Goal: Task Accomplishment & Management: Use online tool/utility

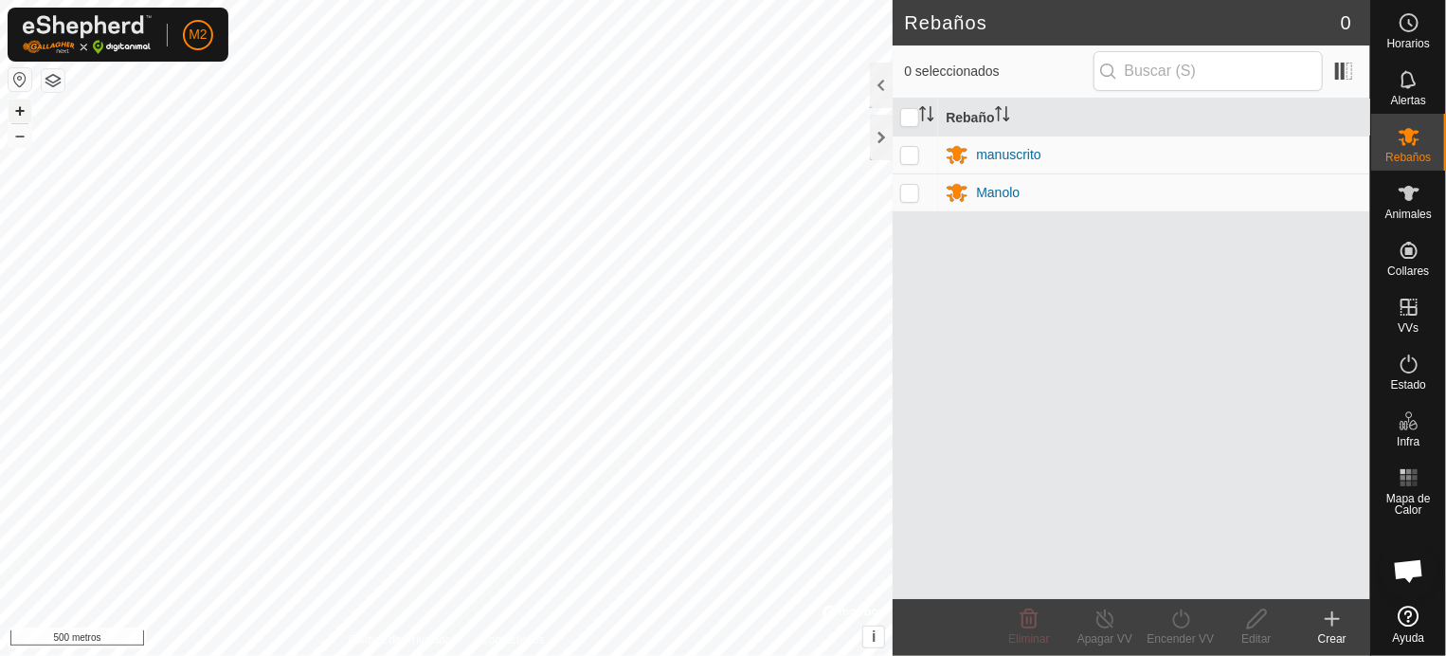
click at [26, 104] on button "+" at bounding box center [20, 110] width 23 height 23
click at [909, 192] on p-checkbox at bounding box center [909, 192] width 19 height 15
checkbox input "true"
click at [912, 153] on p-checkbox at bounding box center [909, 154] width 19 height 15
checkbox input "true"
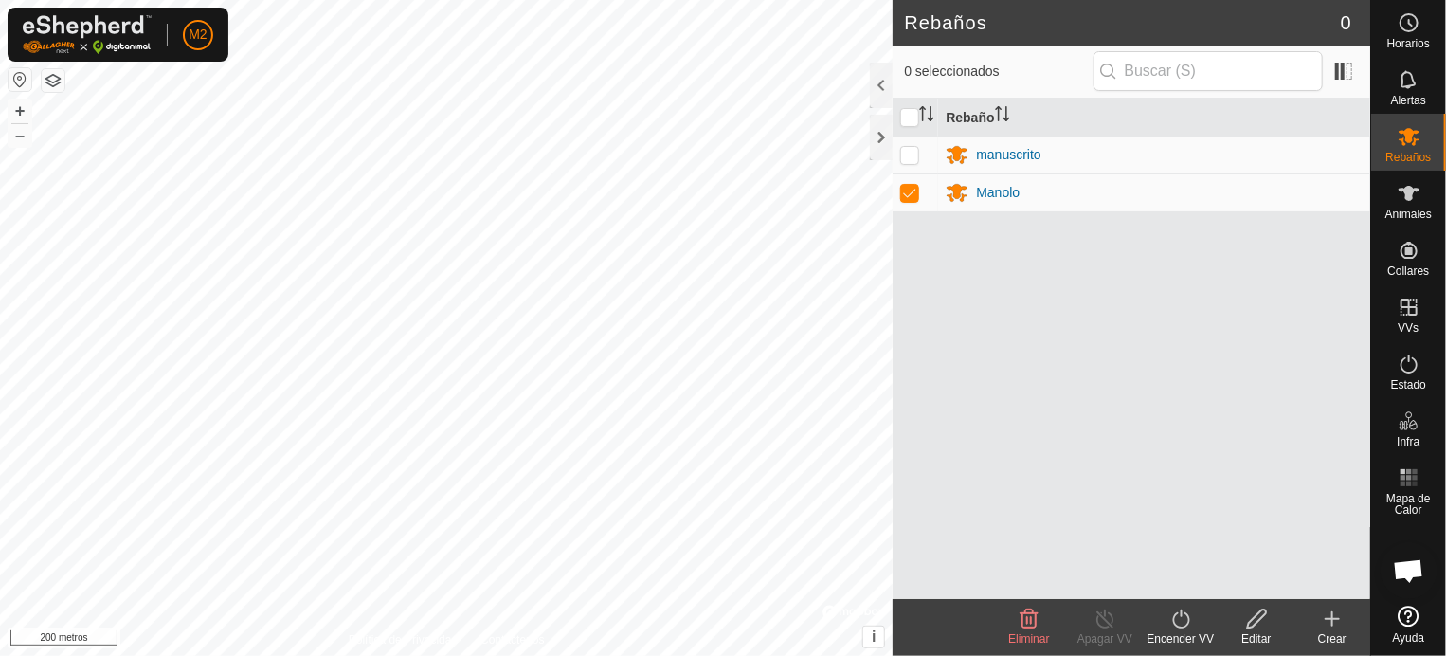
checkbox input "true"
click at [1105, 620] on icon at bounding box center [1105, 618] width 24 height 23
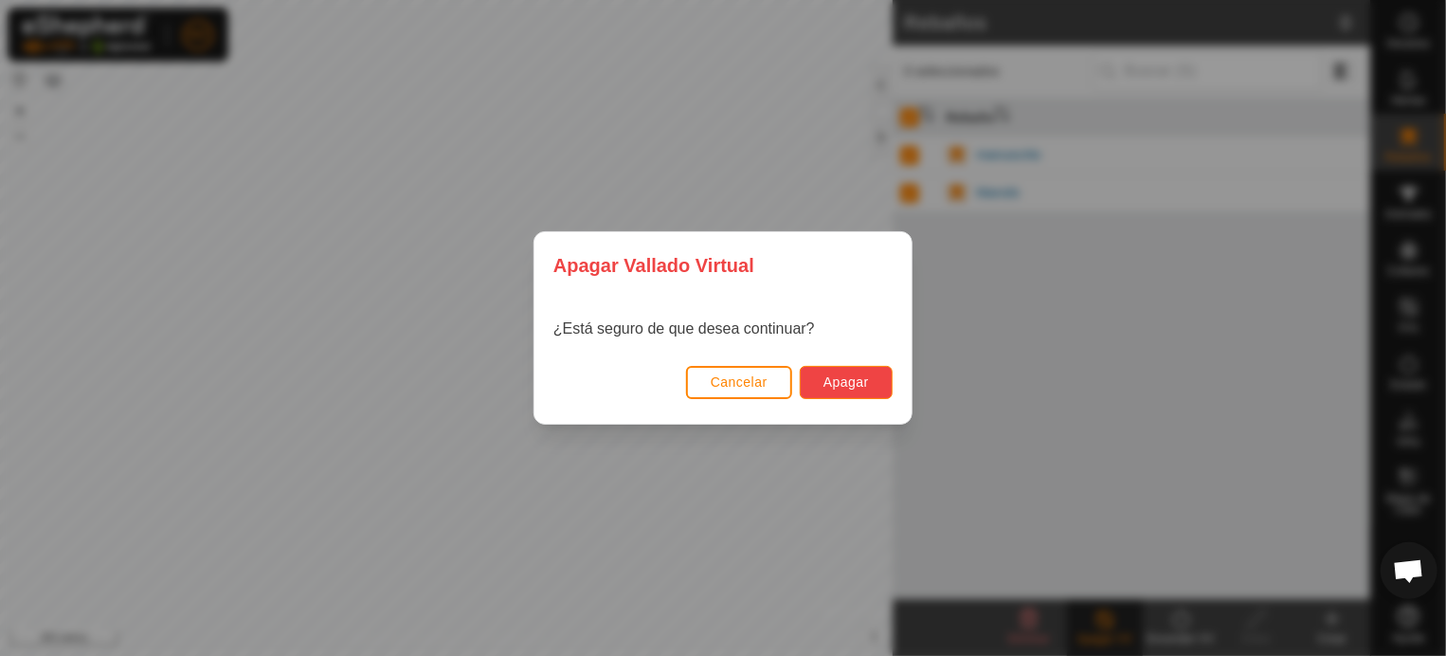
click at [842, 377] on font "Apagar" at bounding box center [845, 381] width 45 height 15
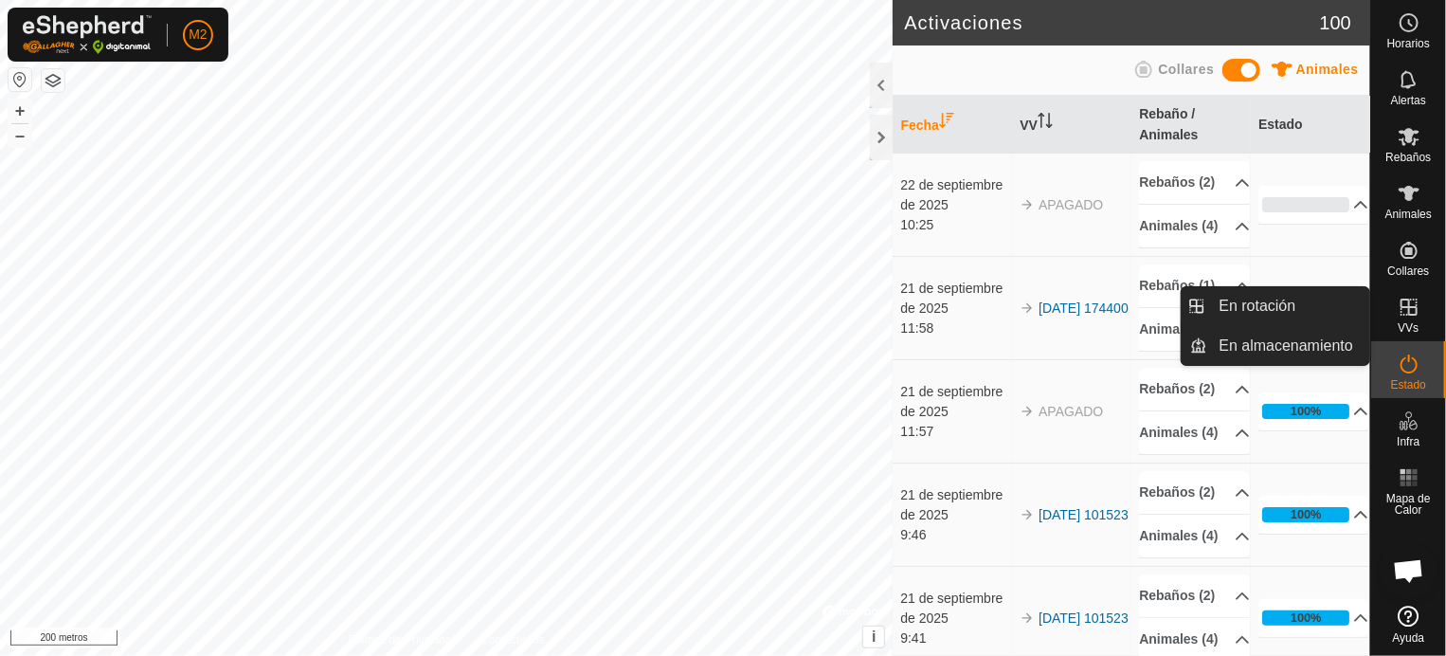
click at [1413, 316] on icon at bounding box center [1408, 307] width 23 height 23
click at [1288, 302] on link "En rotación" at bounding box center [1289, 306] width 162 height 38
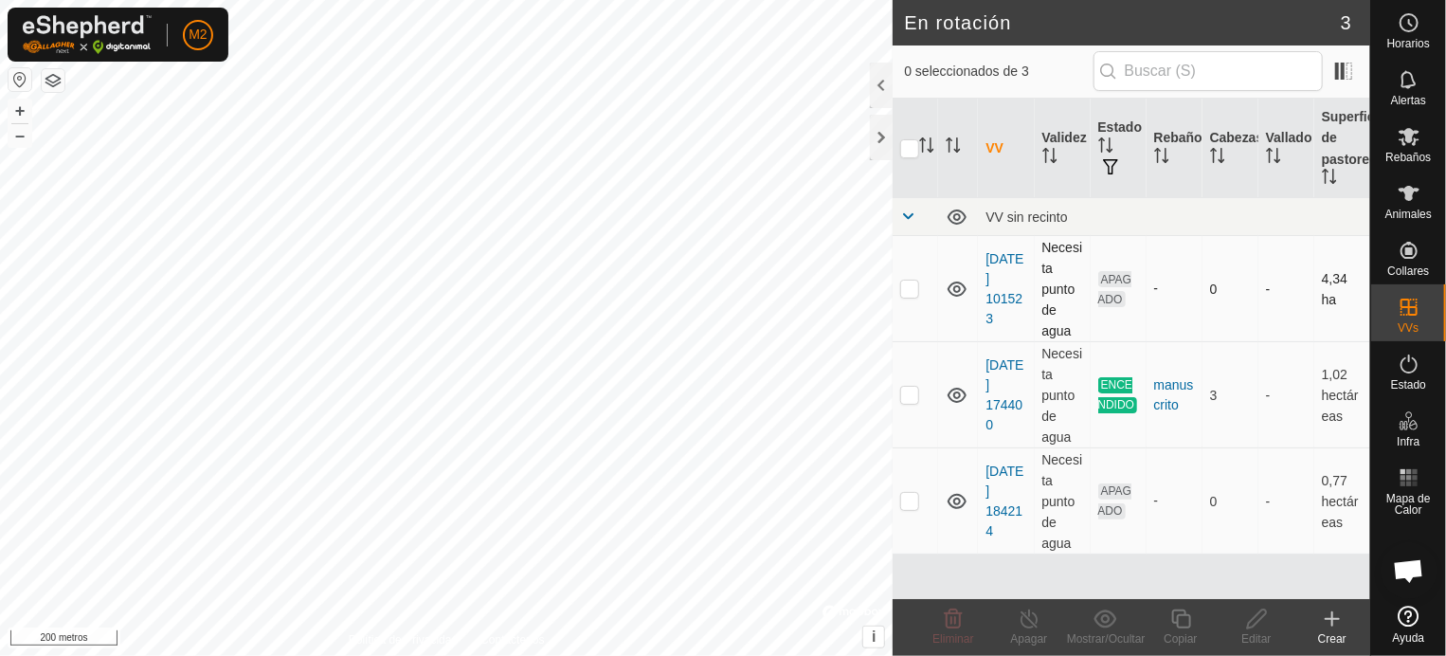
click at [910, 289] on p-checkbox at bounding box center [909, 287] width 19 height 15
checkbox input "true"
click at [19, 105] on font "+" at bounding box center [20, 110] width 10 height 20
click at [1259, 627] on icon at bounding box center [1257, 618] width 24 height 23
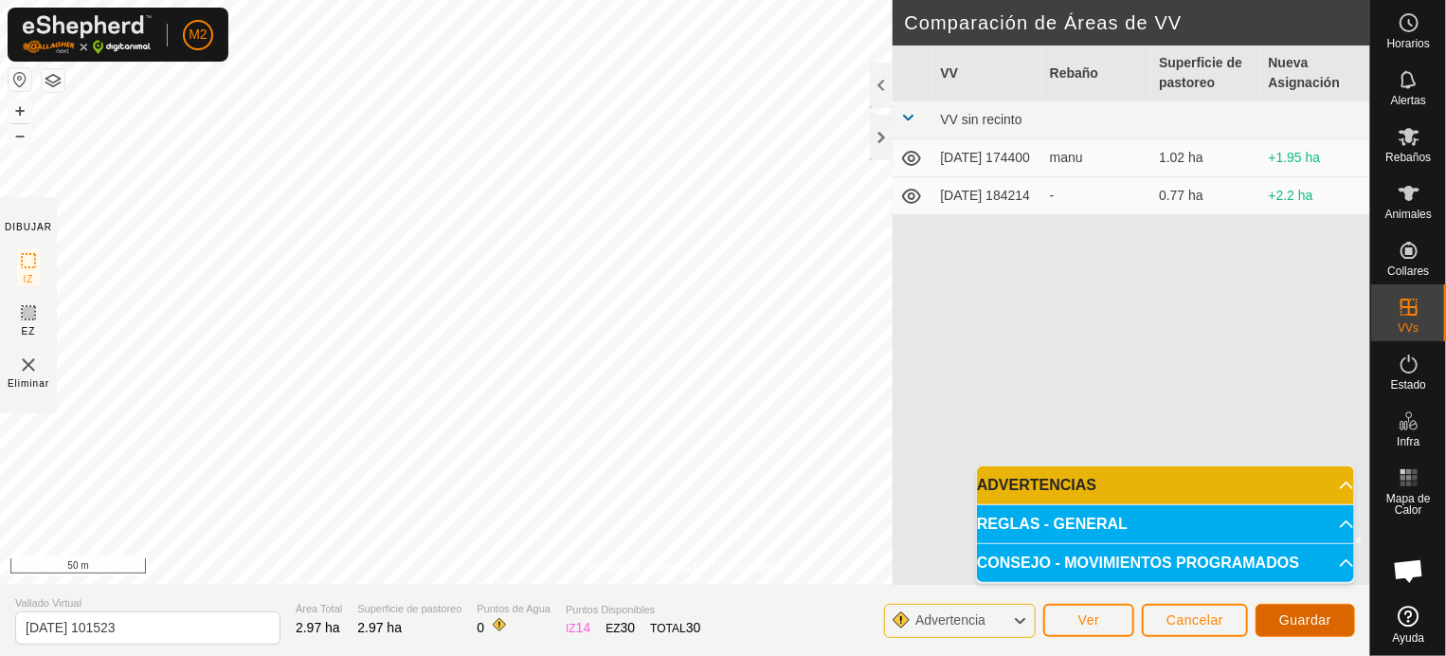
click at [1292, 619] on span "Guardar" at bounding box center [1305, 619] width 52 height 15
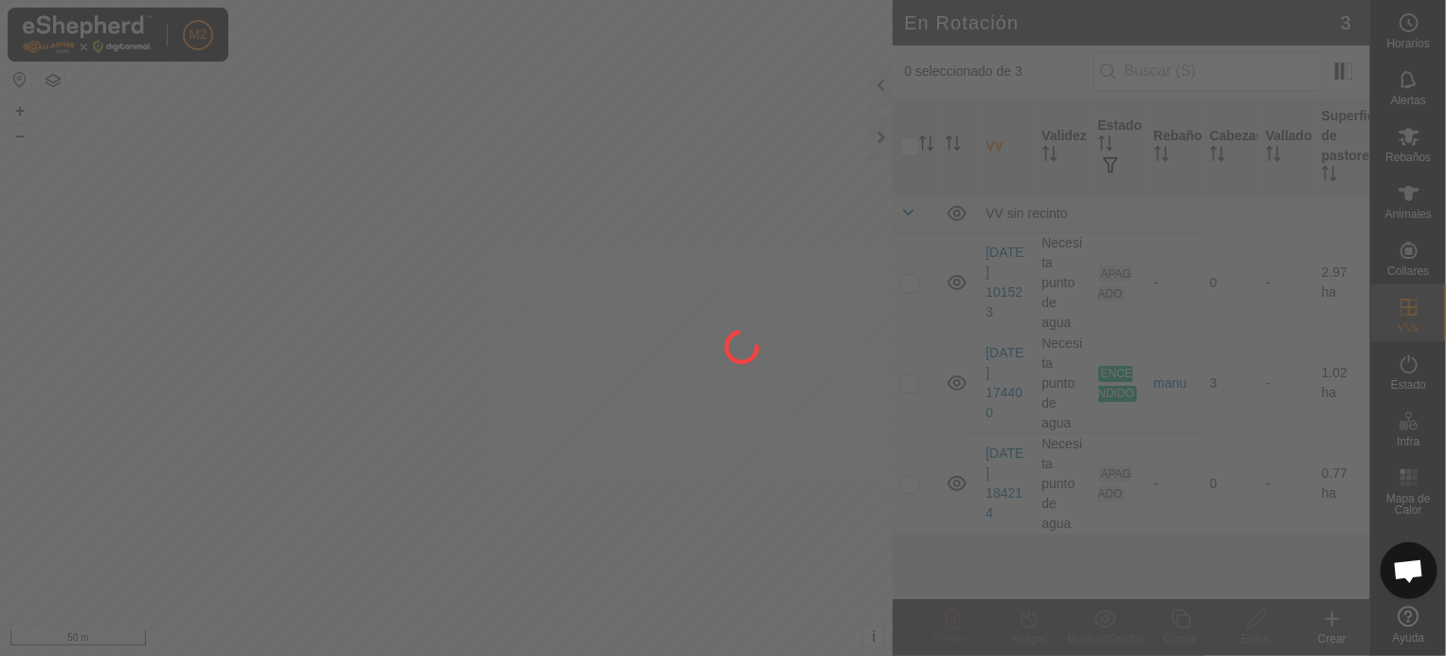
click at [1401, 151] on div at bounding box center [723, 328] width 1446 height 656
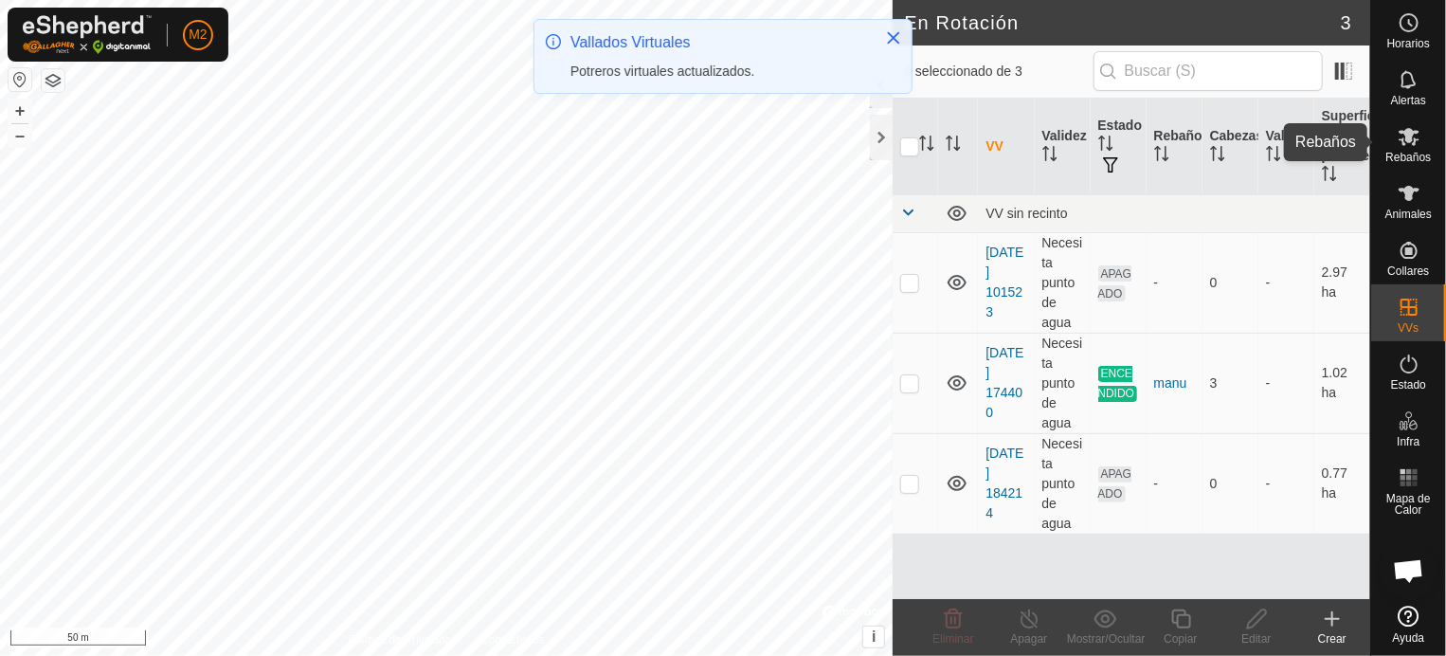
click at [1404, 152] on span "Rebaños" at bounding box center [1407, 157] width 45 height 11
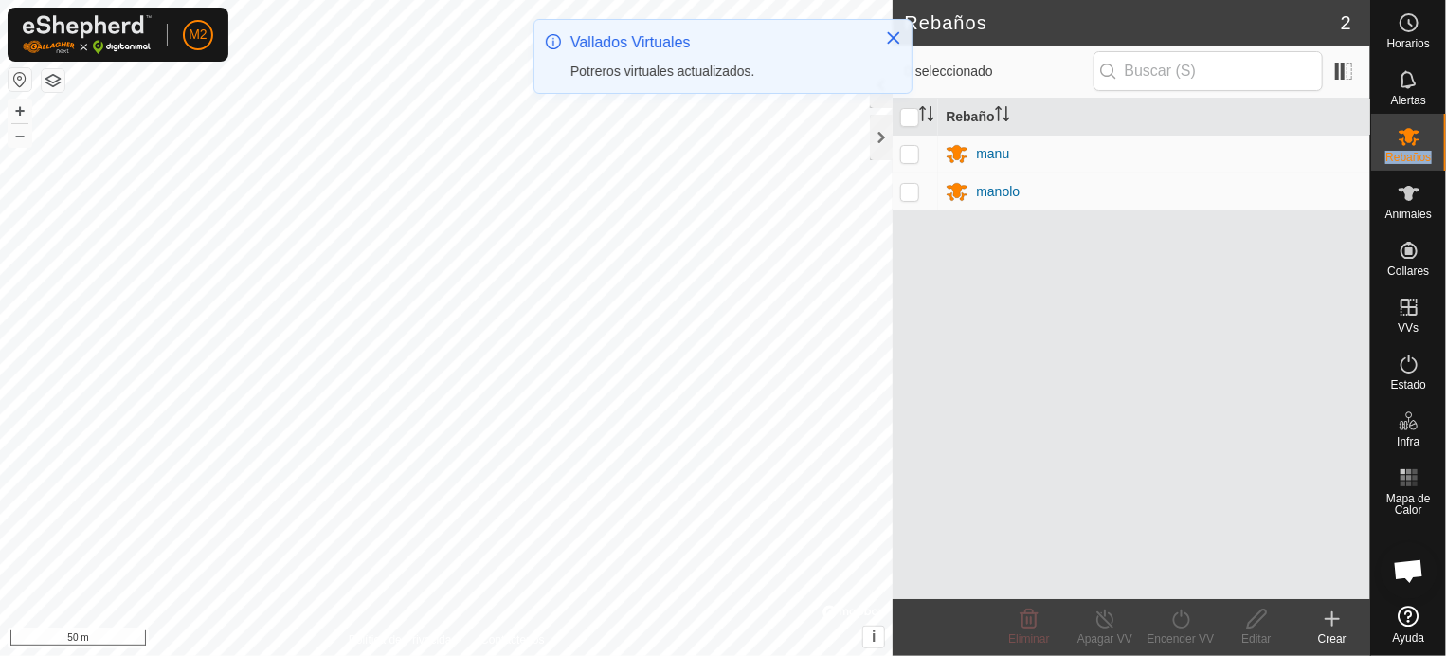
click at [1404, 152] on span "Rebaños" at bounding box center [1407, 157] width 45 height 11
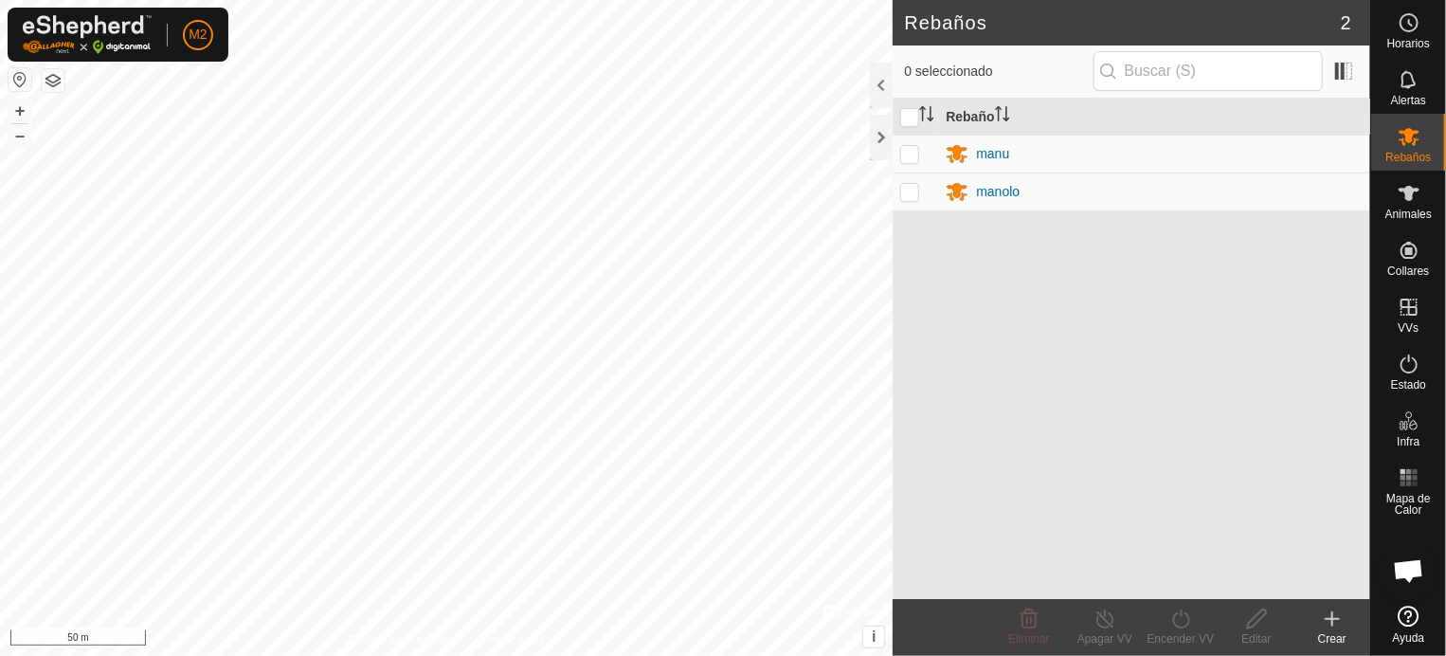
click at [909, 147] on p-checkbox at bounding box center [909, 153] width 19 height 15
checkbox input "true"
click at [908, 189] on p-checkbox at bounding box center [909, 191] width 19 height 15
checkbox input "true"
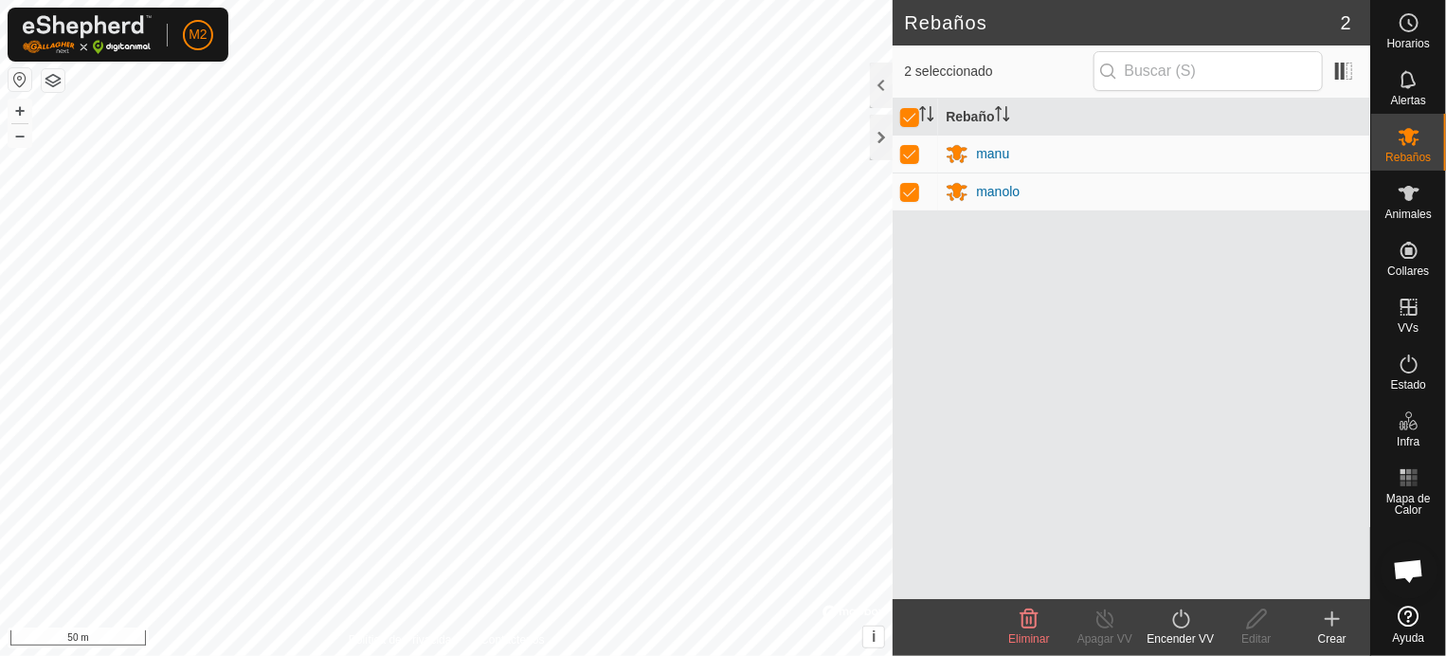
click at [1188, 620] on icon at bounding box center [1180, 618] width 17 height 19
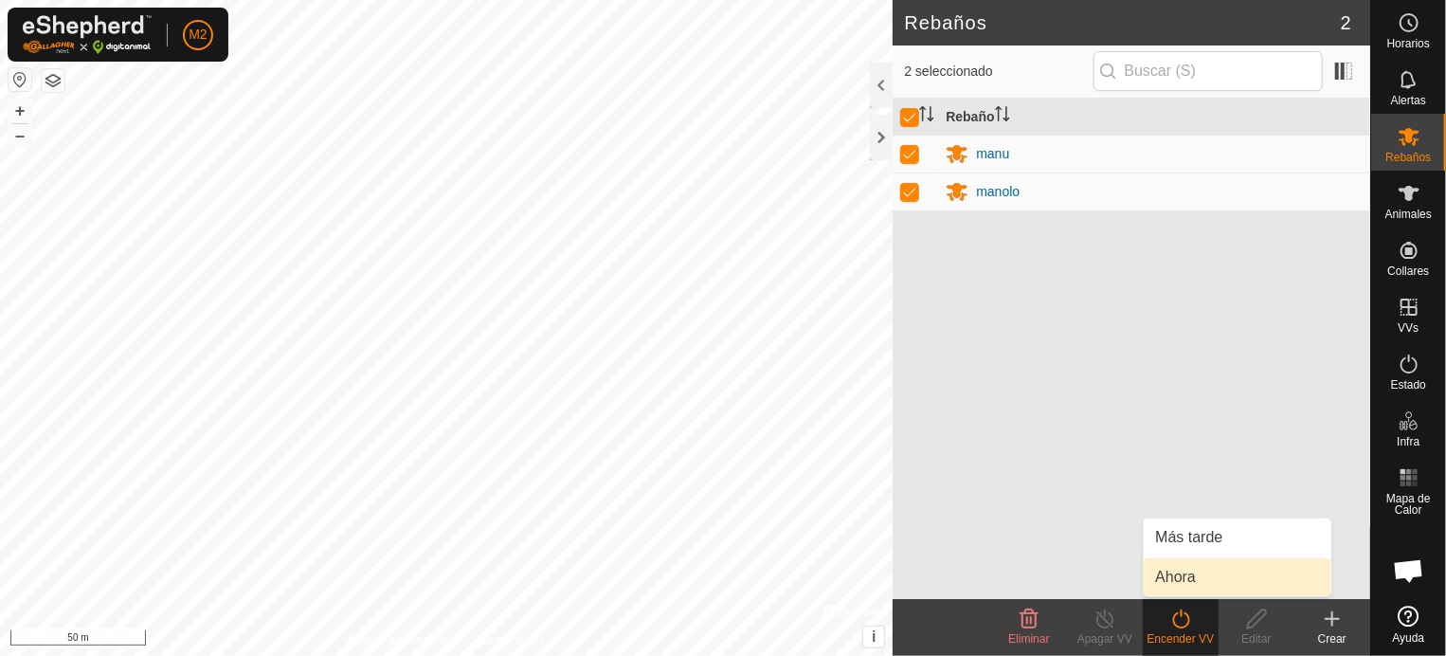
click at [1190, 571] on link "Ahora" at bounding box center [1237, 577] width 188 height 38
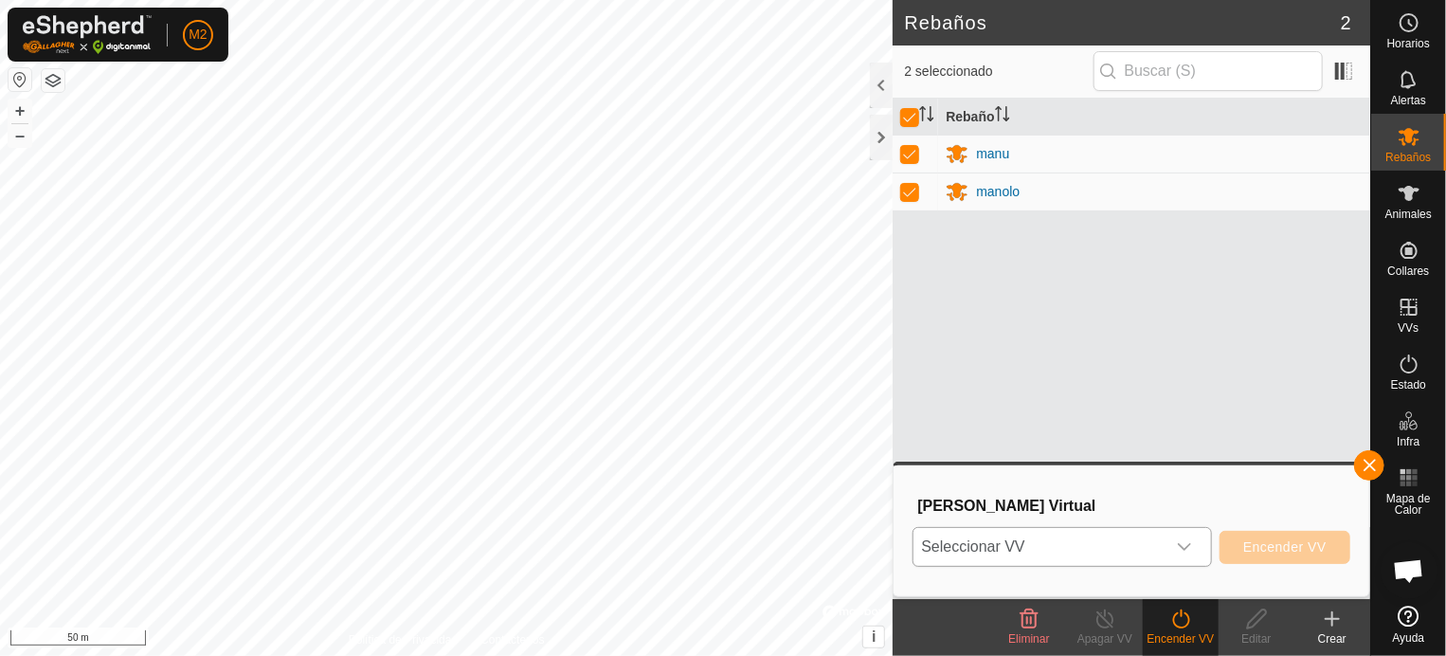
click at [1183, 545] on icon "dropdown trigger" at bounding box center [1184, 546] width 15 height 15
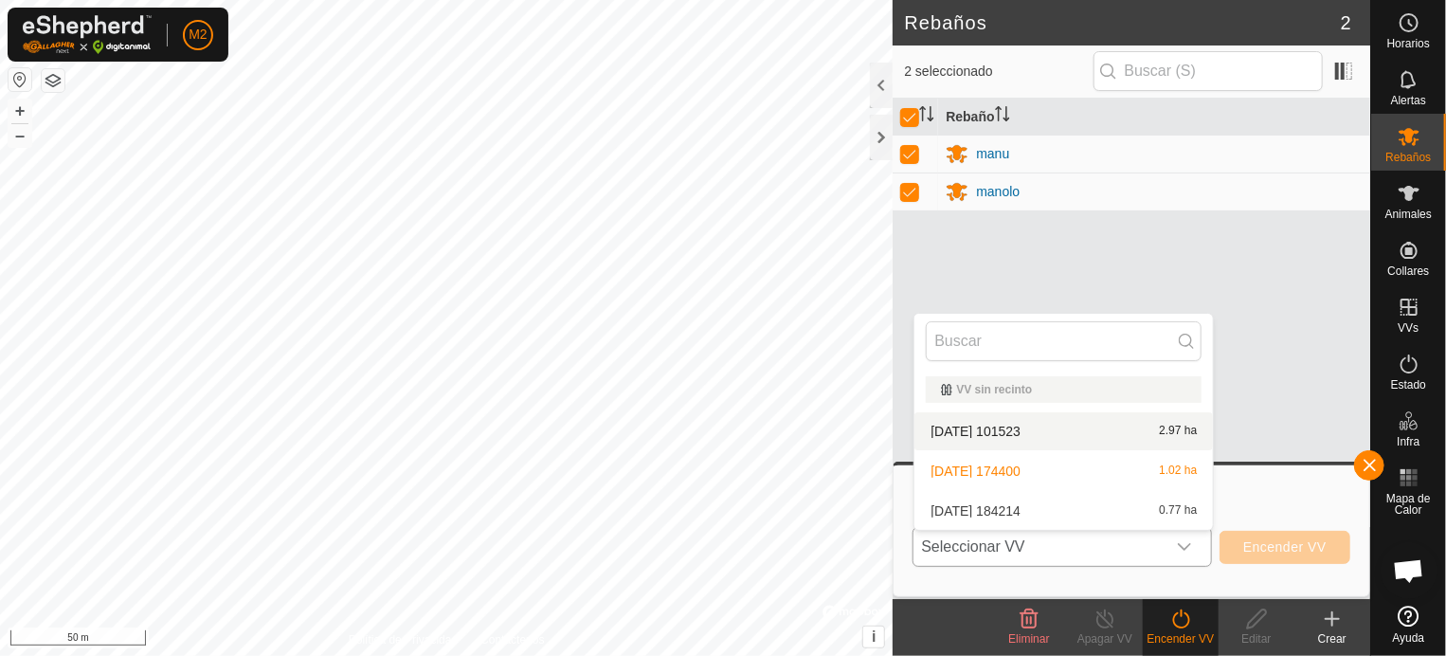
click at [1034, 425] on li "[DATE] 101523 2.97 ha" at bounding box center [1063, 431] width 298 height 38
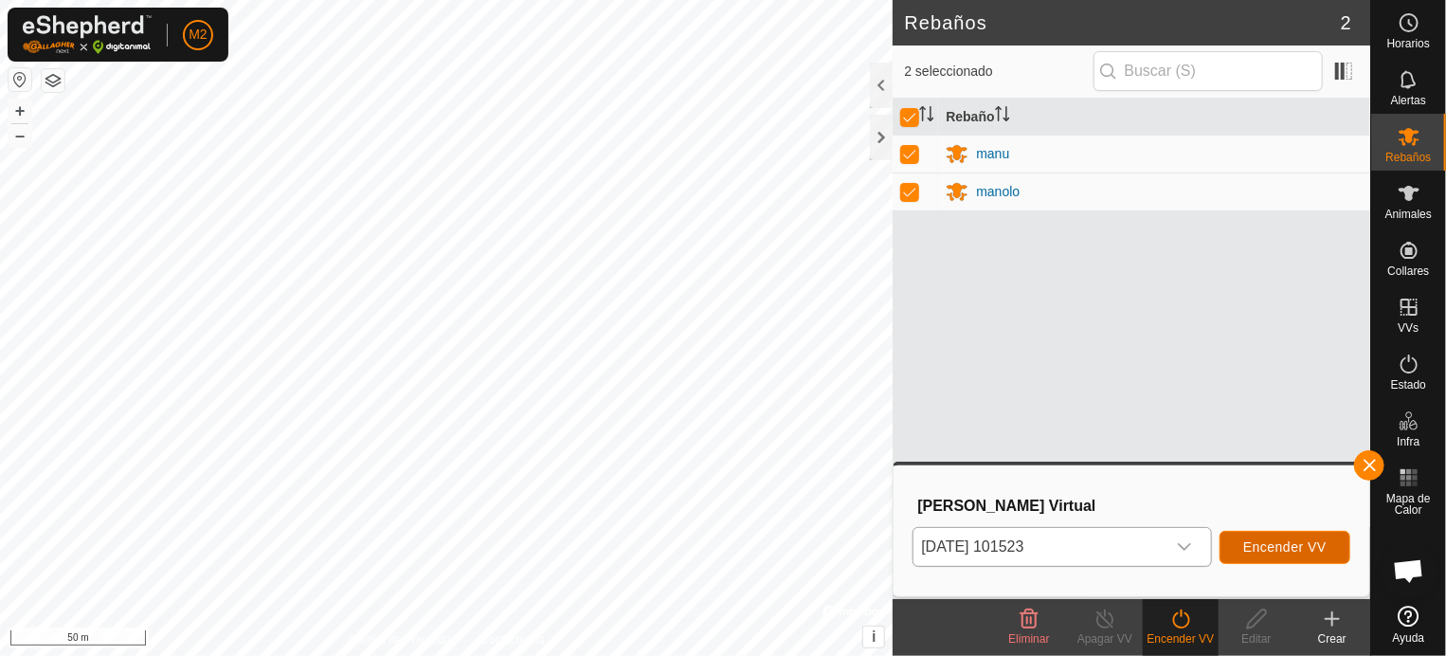
click at [1295, 539] on span "Encender VV" at bounding box center [1284, 546] width 83 height 15
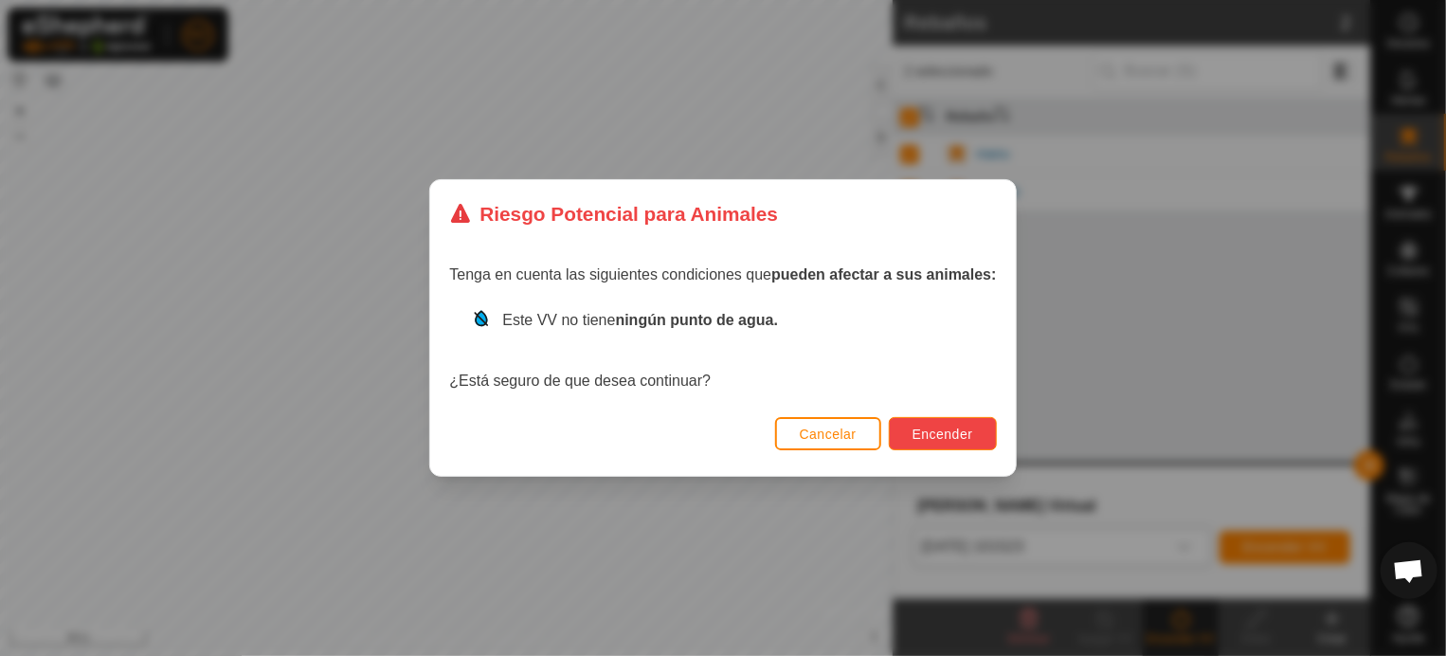
click at [938, 434] on span "Encender" at bounding box center [942, 433] width 61 height 15
